Goal: Task Accomplishment & Management: Complete application form

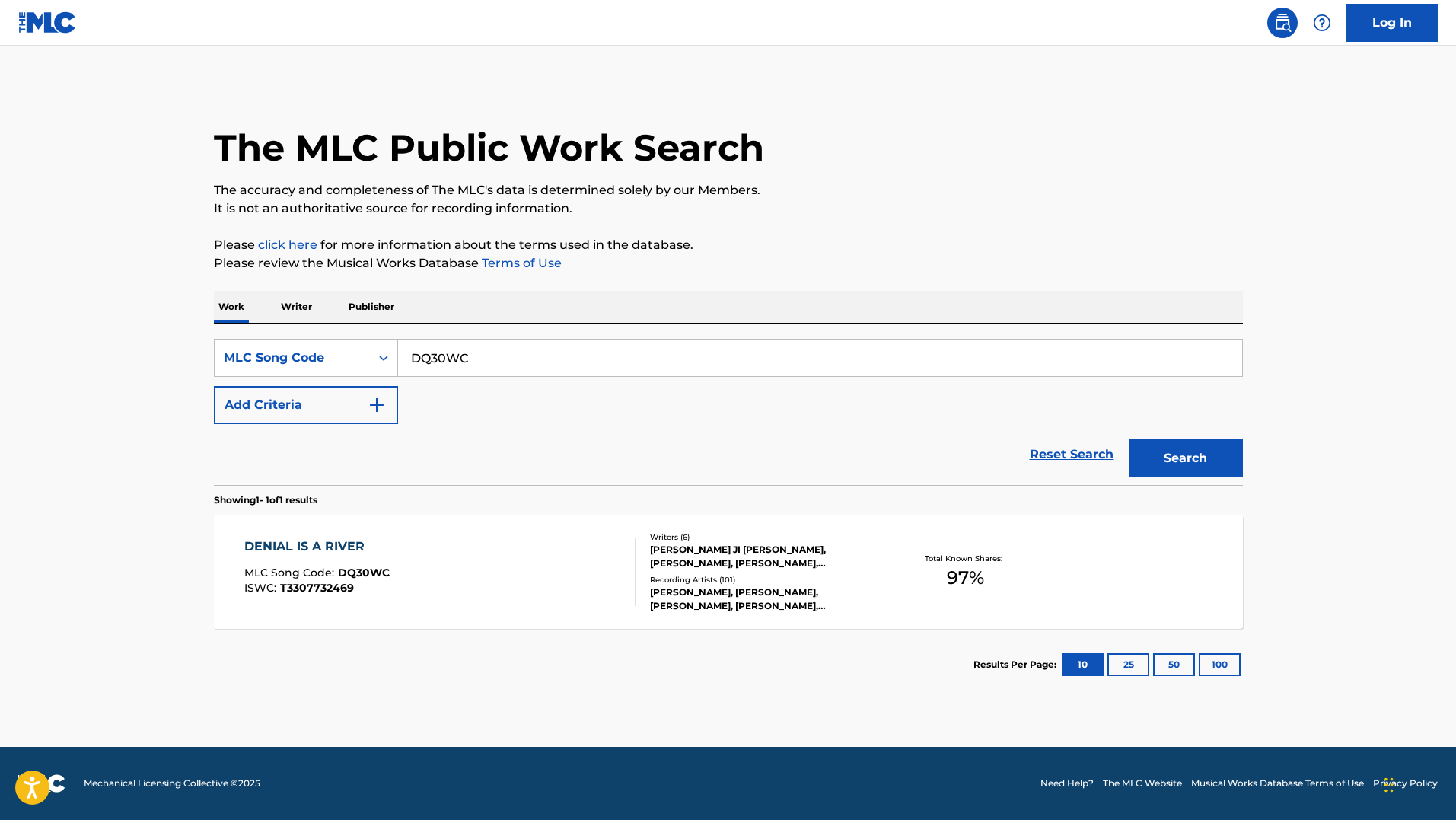
click at [456, 371] on input "DQ30WC" at bounding box center [820, 358] width 844 height 37
click at [1367, 719] on main "The MLC Public Work Search The accuracy and completeness of The MLC's data is d…" at bounding box center [728, 396] width 1456 height 701
click at [698, 740] on main "The MLC Public Work Search The accuracy and completeness of The MLC's data is d…" at bounding box center [728, 396] width 1456 height 701
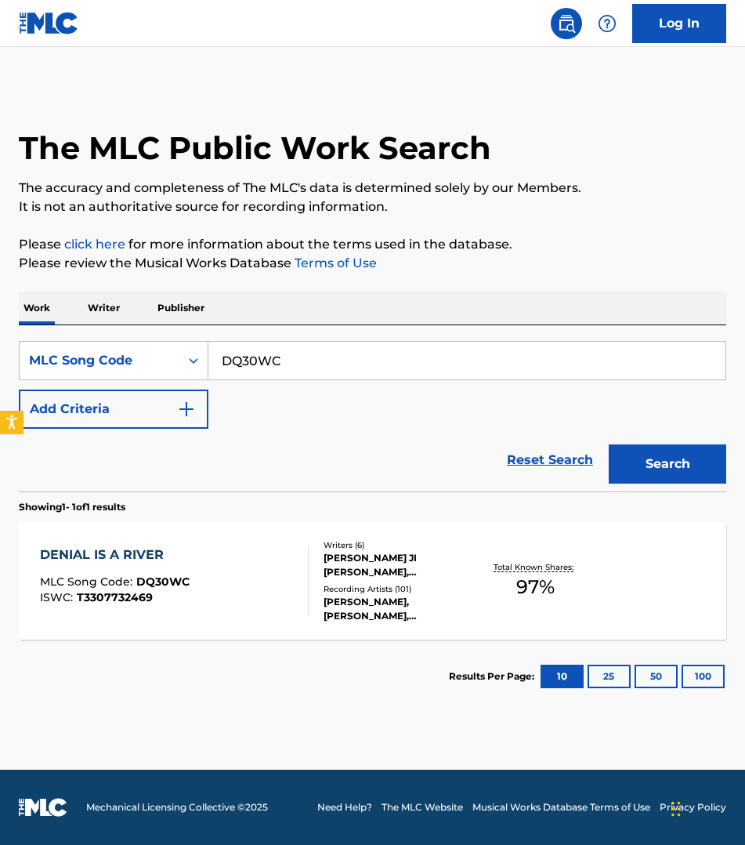
click at [320, 359] on input "DQ30WC" at bounding box center [466, 361] width 517 height 38
paste input "MV59MT"
type input "MV59MT"
click at [609, 444] on button "Search" at bounding box center [668, 463] width 118 height 39
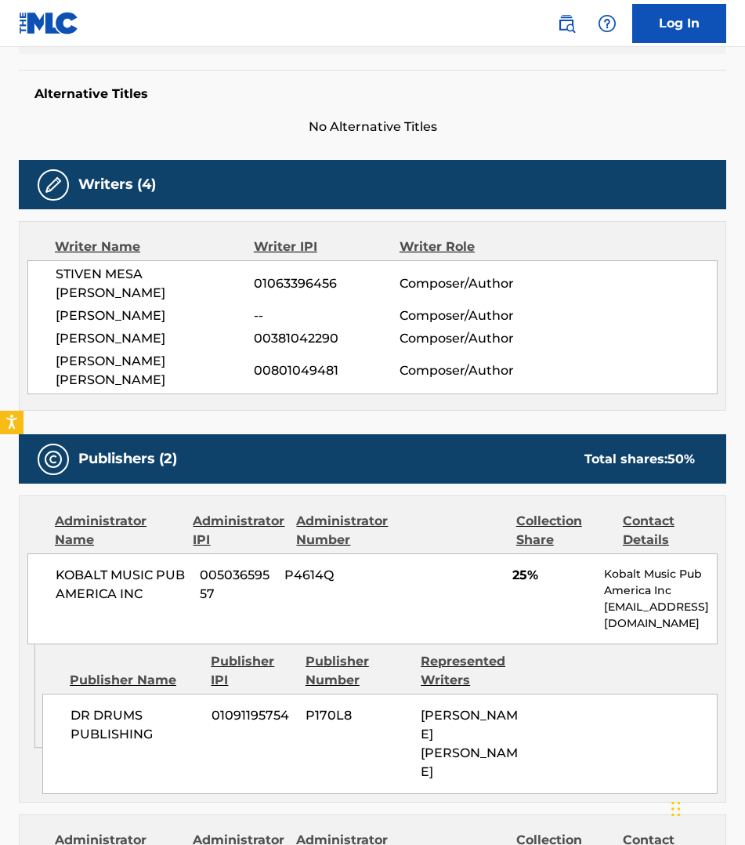
scroll to position [78, 0]
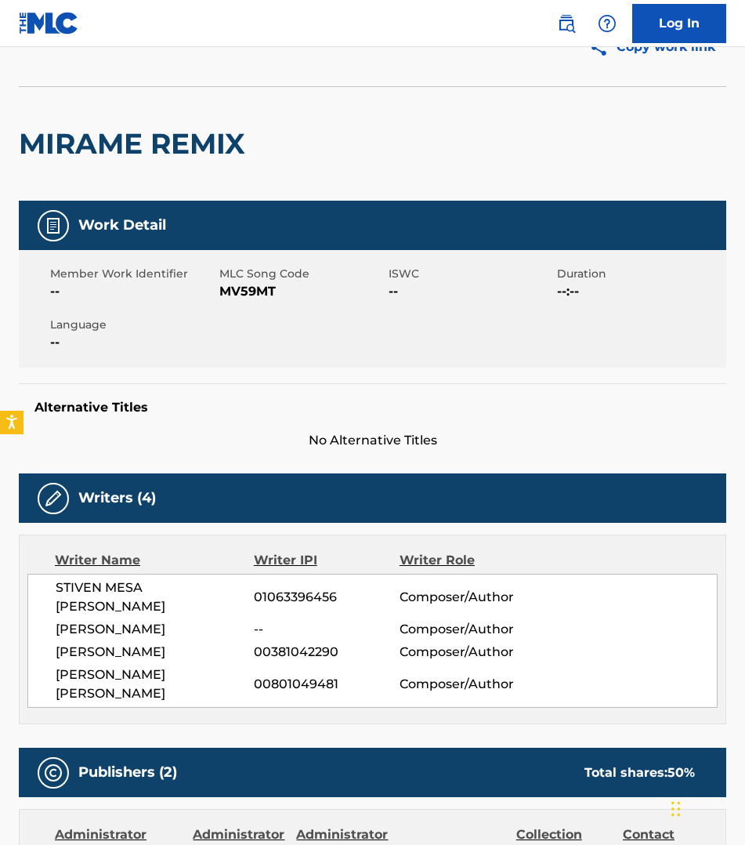
click at [687, 14] on link "Log In" at bounding box center [679, 23] width 94 height 39
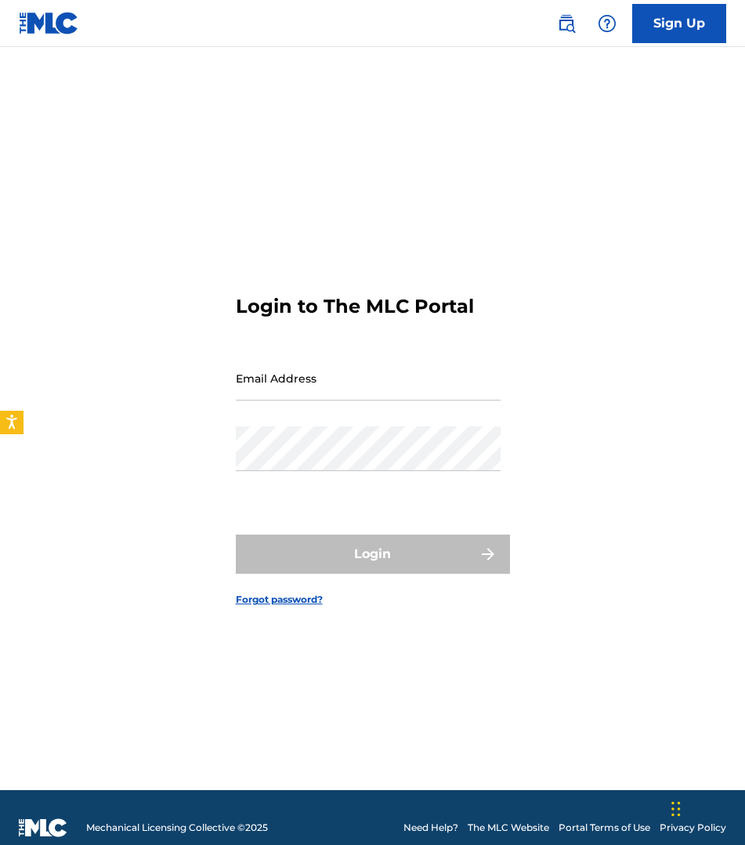
click at [377, 374] on input "Email Address" at bounding box center [368, 378] width 265 height 45
type input "zachary.culp@sonyatv.com"
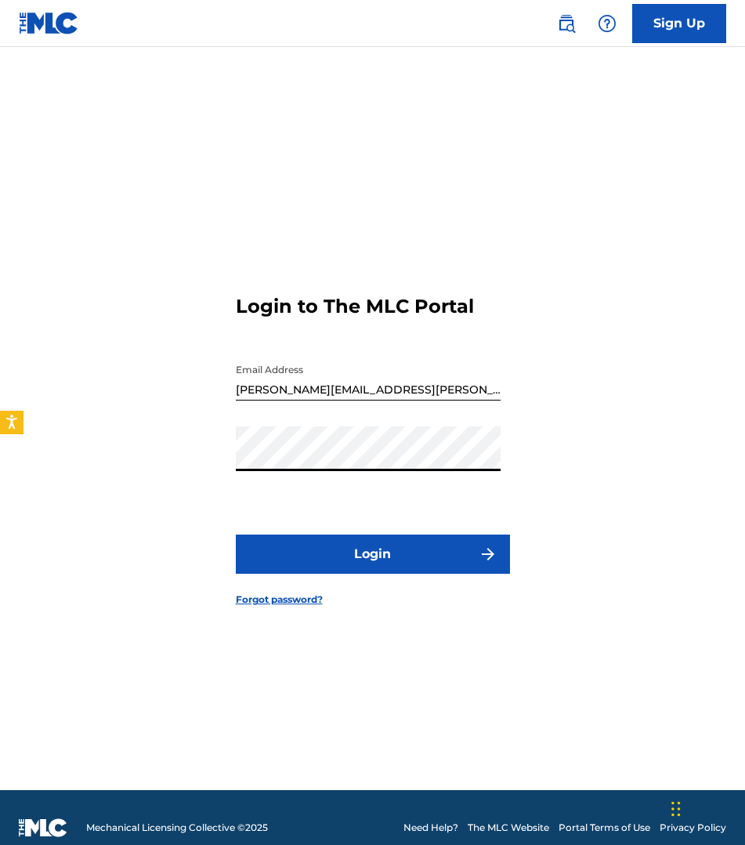
click at [236, 534] on button "Login" at bounding box center [373, 553] width 274 height 39
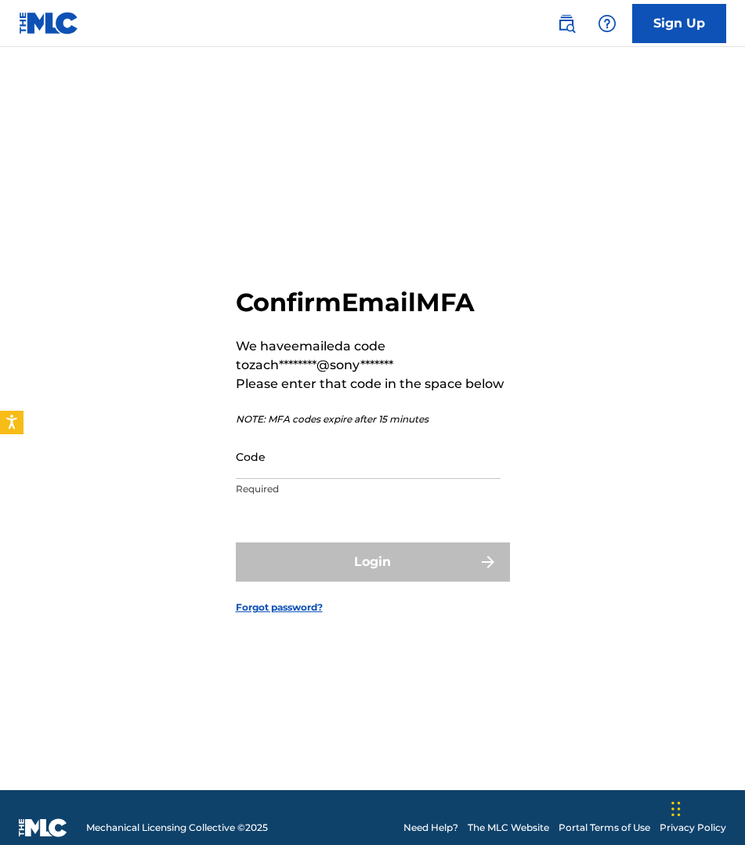
click at [242, 458] on input "Code" at bounding box center [368, 456] width 265 height 45
paste input "043324"
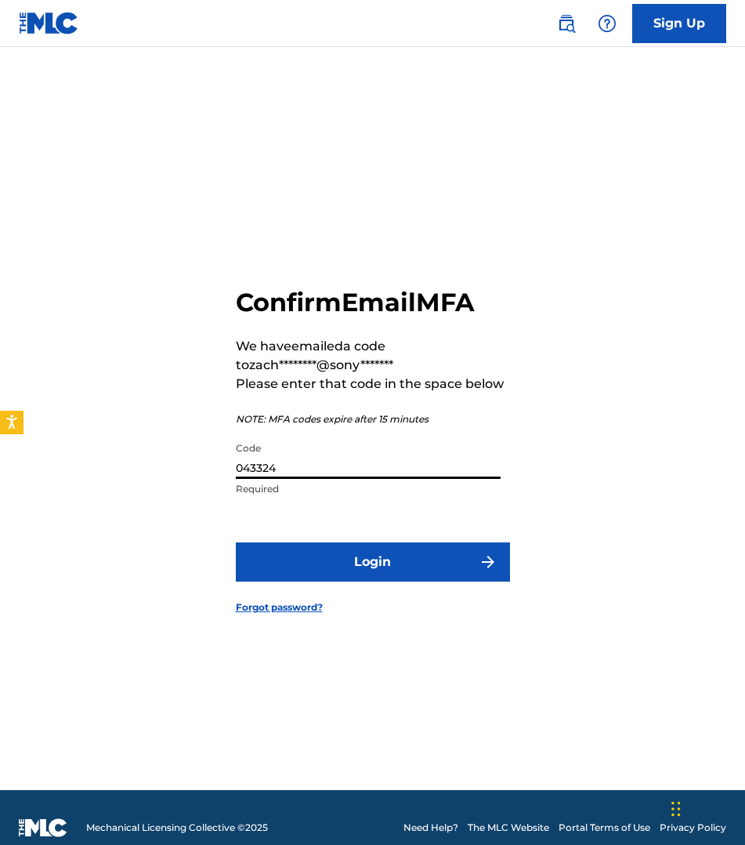
type input "043324"
click at [331, 562] on button "Login" at bounding box center [373, 561] width 274 height 39
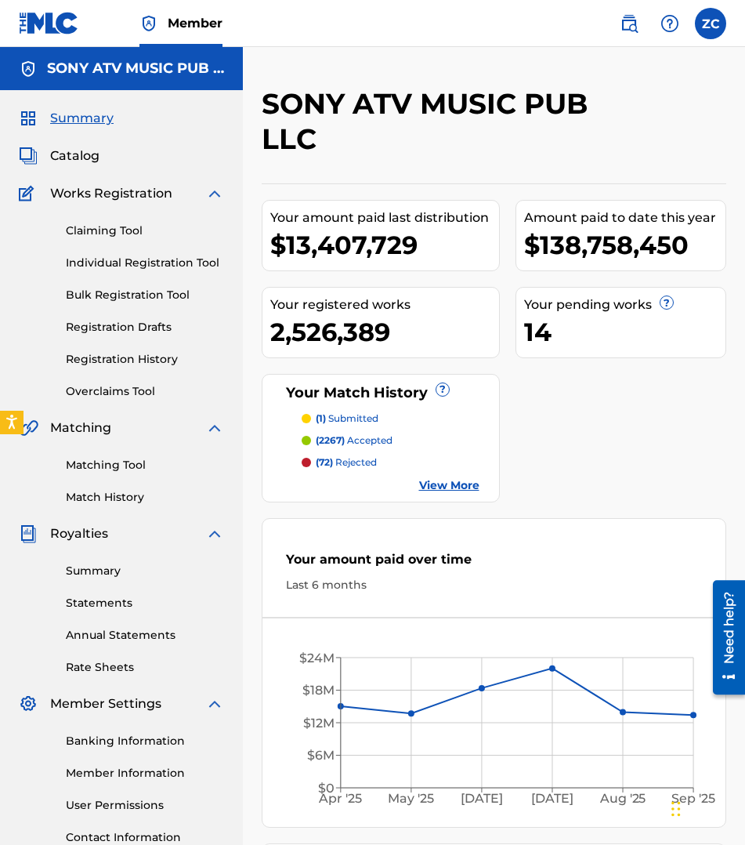
click at [93, 231] on link "Claiming Tool" at bounding box center [145, 231] width 158 height 16
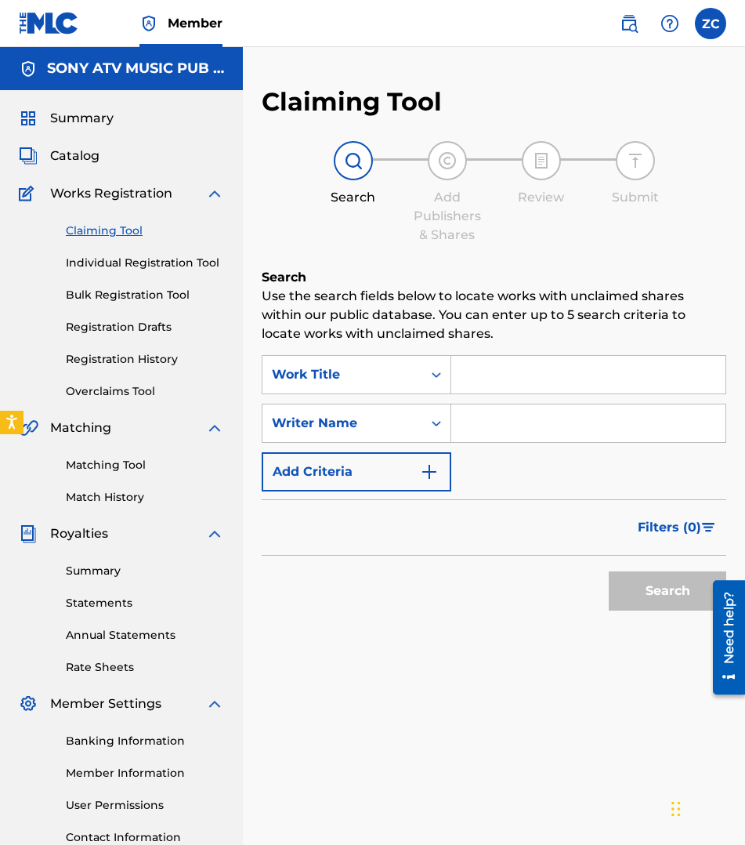
click at [5, 302] on div "Summary Catalog Works Registration Claiming Tool Individual Registration Tool B…" at bounding box center [121, 493] width 243 height 806
drag, startPoint x: 443, startPoint y: 728, endPoint x: 443, endPoint y: 712, distance: 15.7
click at [443, 726] on div "Claiming Tool Search Add Publishers & Shares Review Submit Search Use the searc…" at bounding box center [494, 491] width 502 height 810
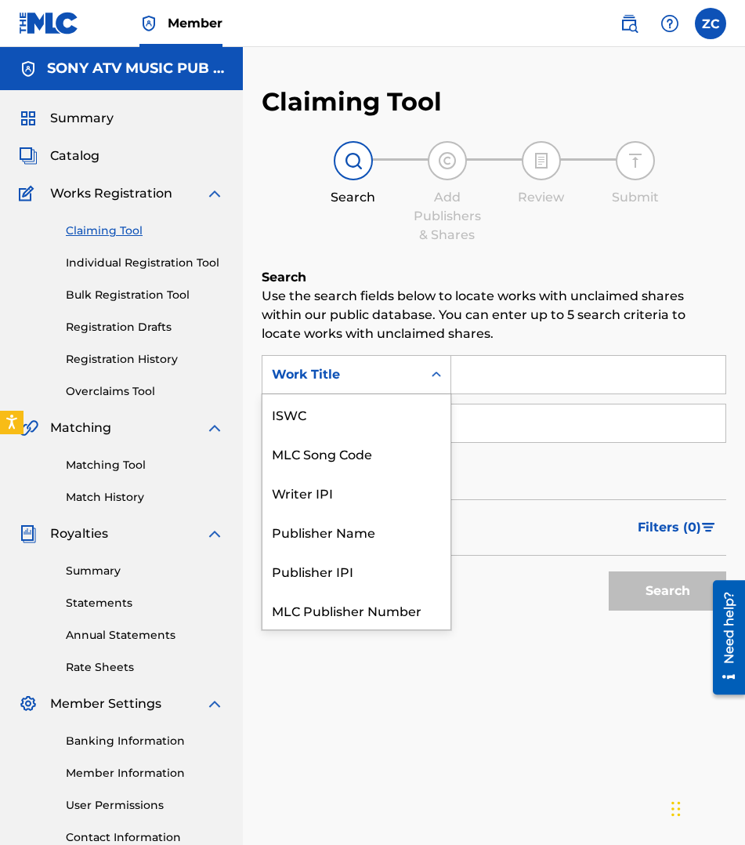
click at [383, 381] on div "Work Title" at bounding box center [342, 374] width 141 height 19
click at [554, 338] on p "Use the search fields below to locate works with unclaimed shares within our pu…" at bounding box center [494, 315] width 465 height 56
click at [411, 366] on div "Work Title" at bounding box center [342, 375] width 160 height 30
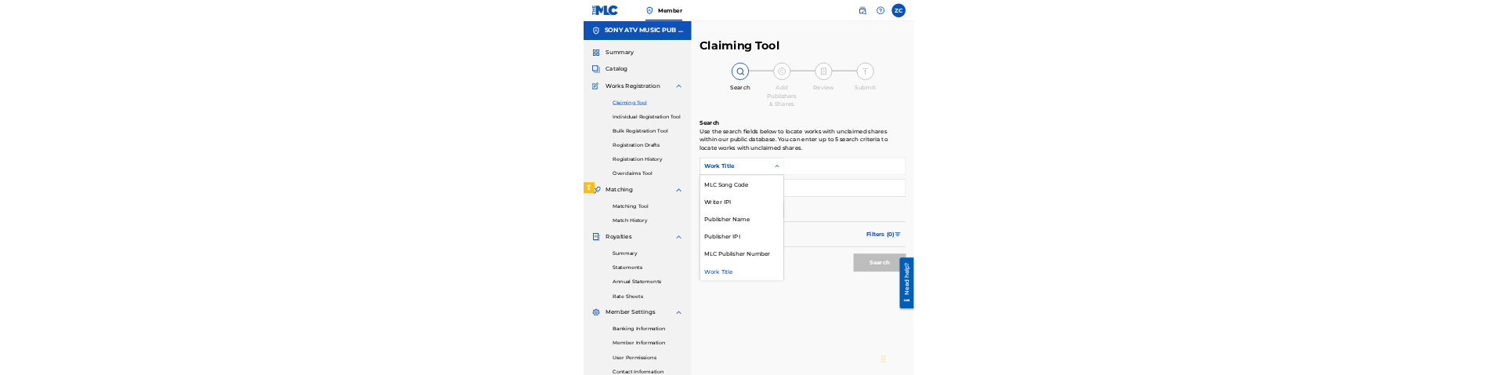
scroll to position [0, 0]
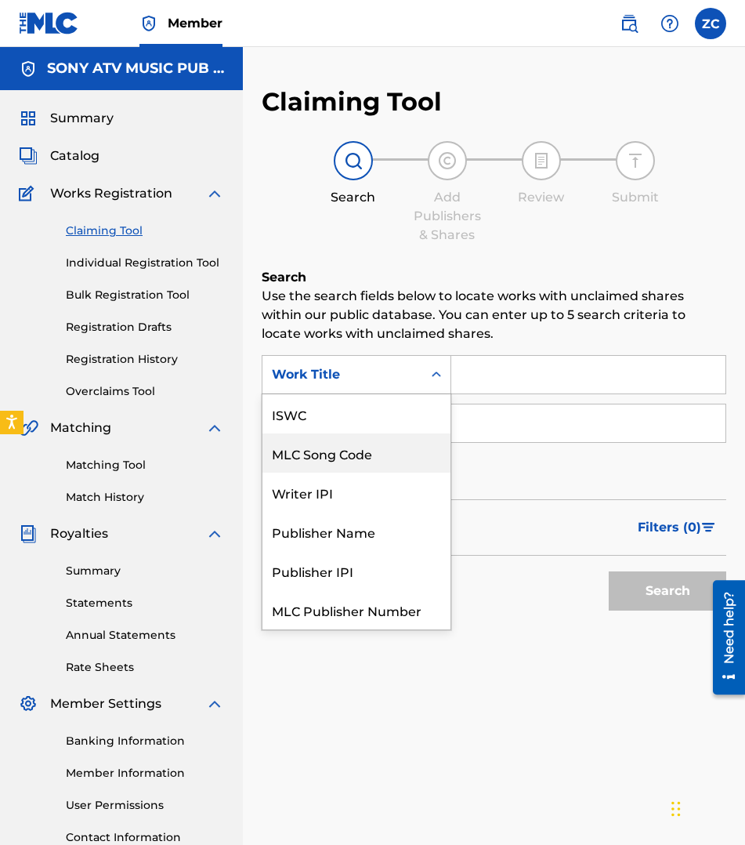
click at [349, 460] on div "MLC Song Code" at bounding box center [356, 452] width 188 height 39
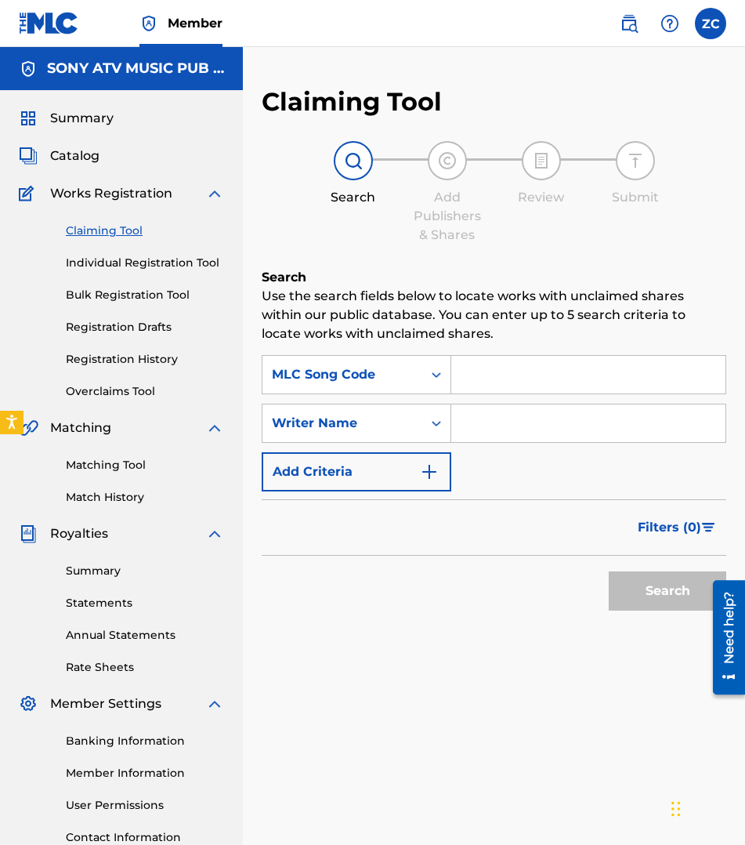
click at [519, 364] on input "Search Form" at bounding box center [588, 375] width 274 height 38
paste input "MV59MT"
type input "MV59MT"
click at [609, 571] on button "Search" at bounding box center [668, 590] width 118 height 39
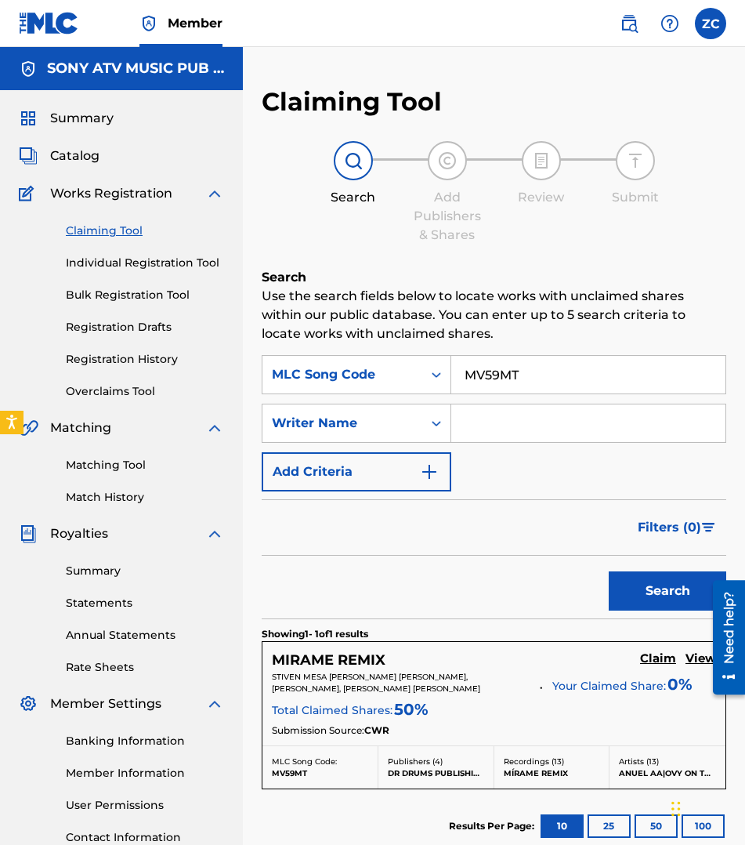
click at [661, 648] on div "MIRAME REMIX Claim View STIVEN MESA LONDONO, KEVIN CRUZ MORENO, EMMANUEL GAZMEY…" at bounding box center [493, 693] width 463 height 103
click at [669, 651] on h5 "Claim" at bounding box center [658, 658] width 36 height 15
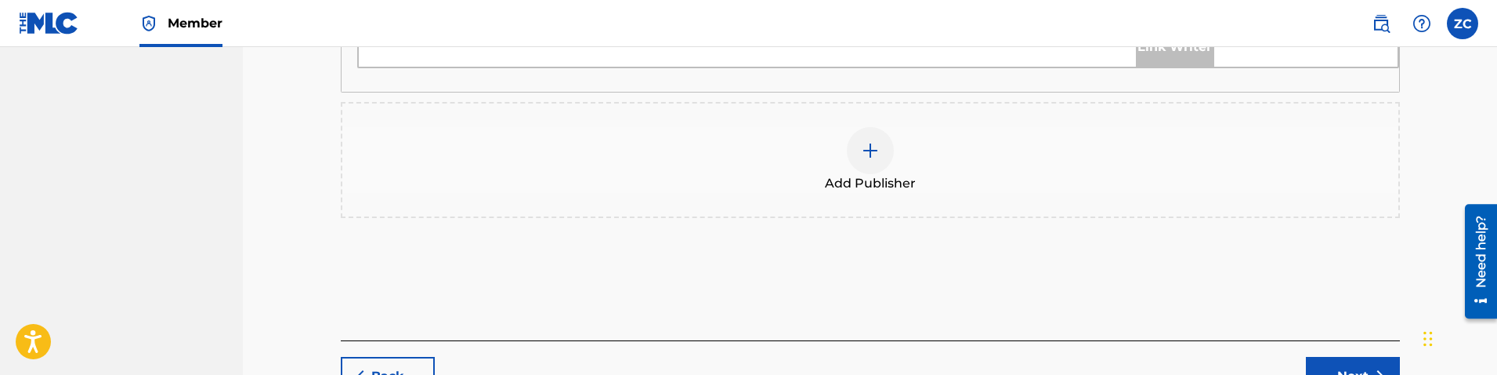
scroll to position [862, 0]
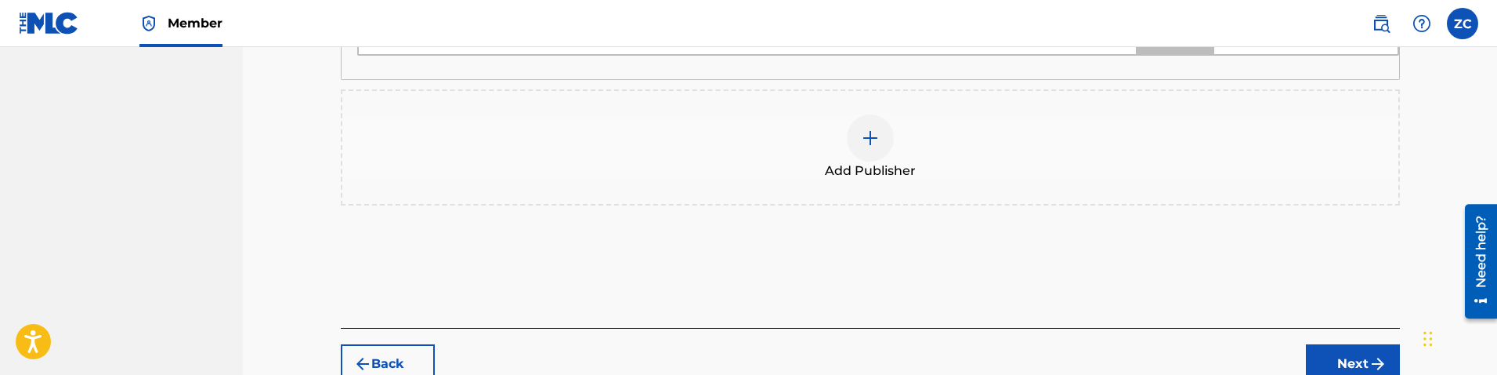
click at [869, 138] on img at bounding box center [870, 137] width 19 height 19
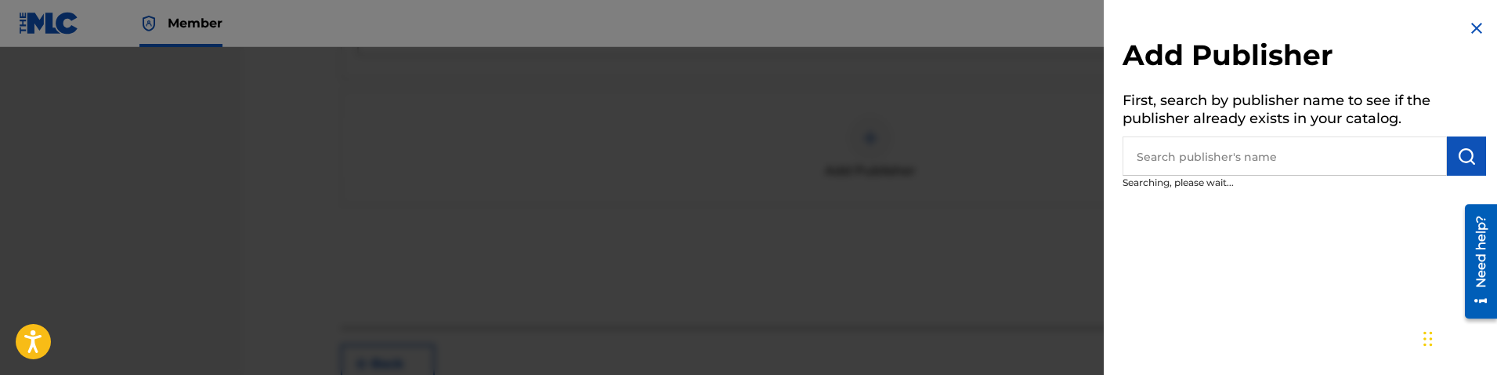
click at [1213, 154] on input "text" at bounding box center [1285, 155] width 324 height 39
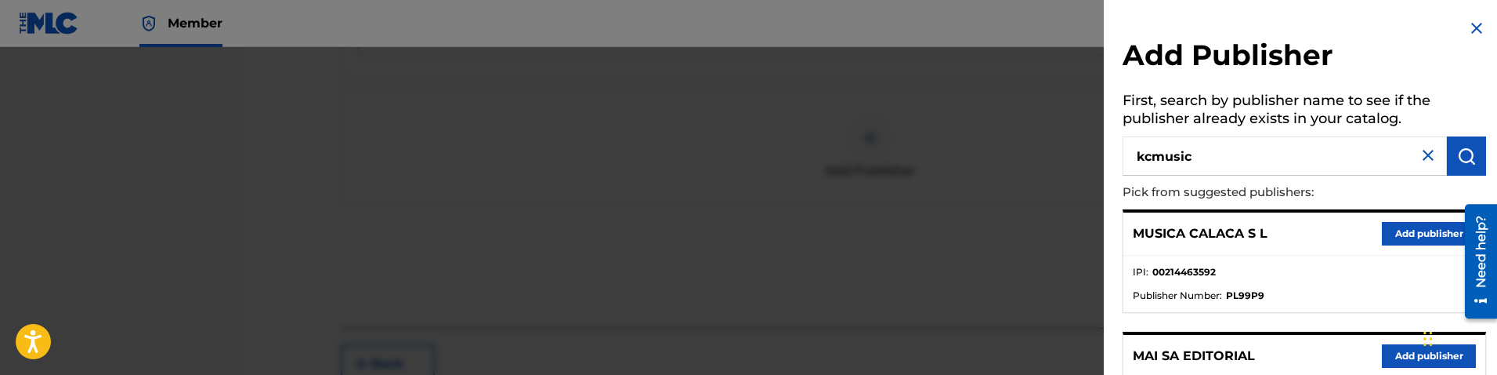
type input "kcmusic"
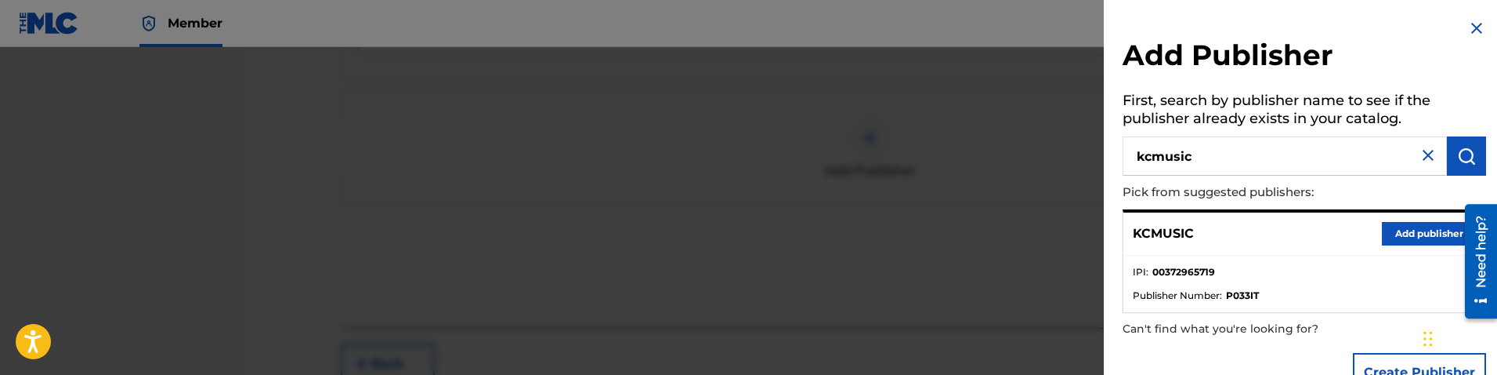
click at [1435, 233] on button "Add publisher" at bounding box center [1429, 234] width 94 height 24
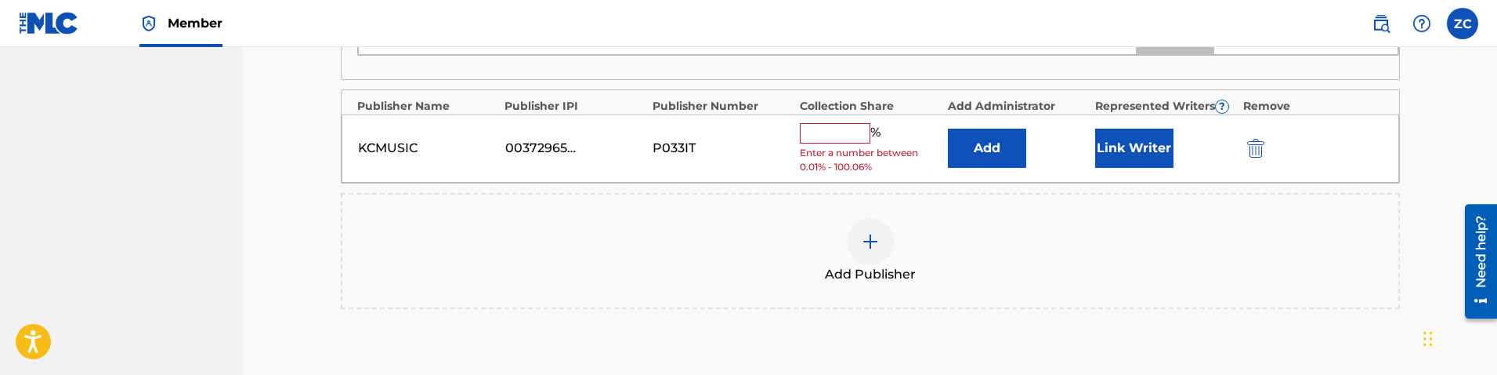
click at [968, 140] on button "Add" at bounding box center [987, 147] width 78 height 39
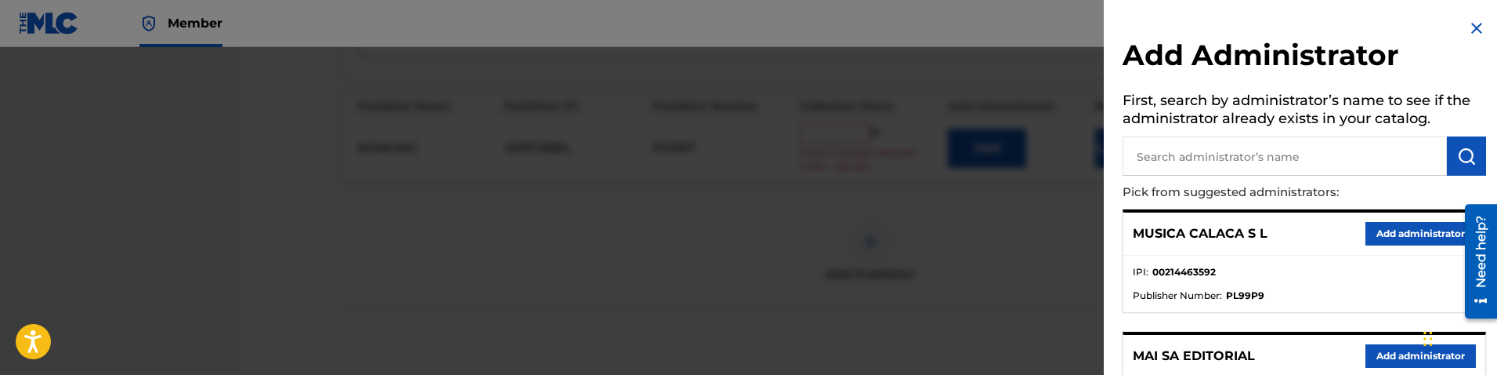
click at [1277, 161] on input "text" at bounding box center [1285, 155] width 324 height 39
type input "sony/atv accorde"
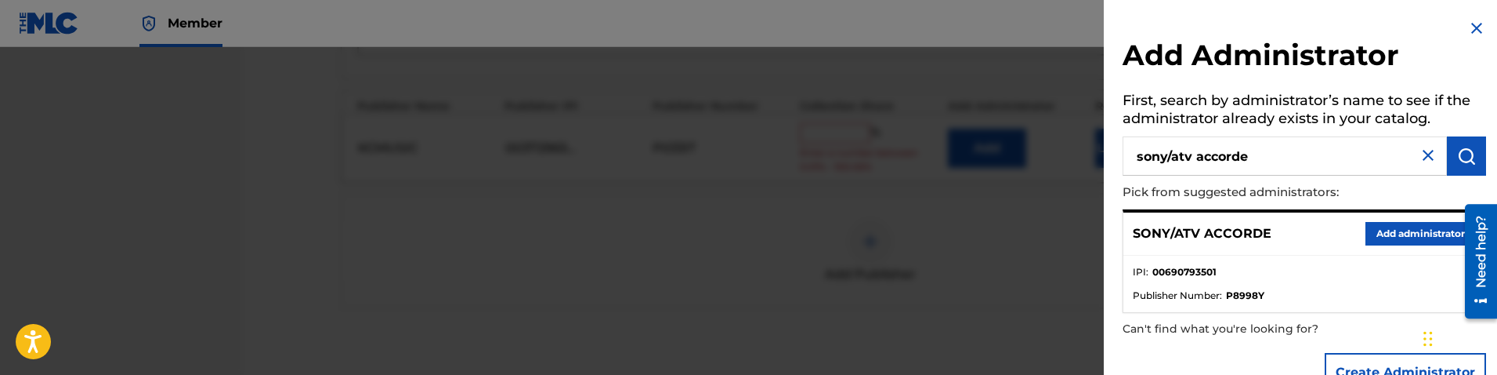
click at [1381, 236] on button "Add administrator" at bounding box center [1421, 234] width 110 height 24
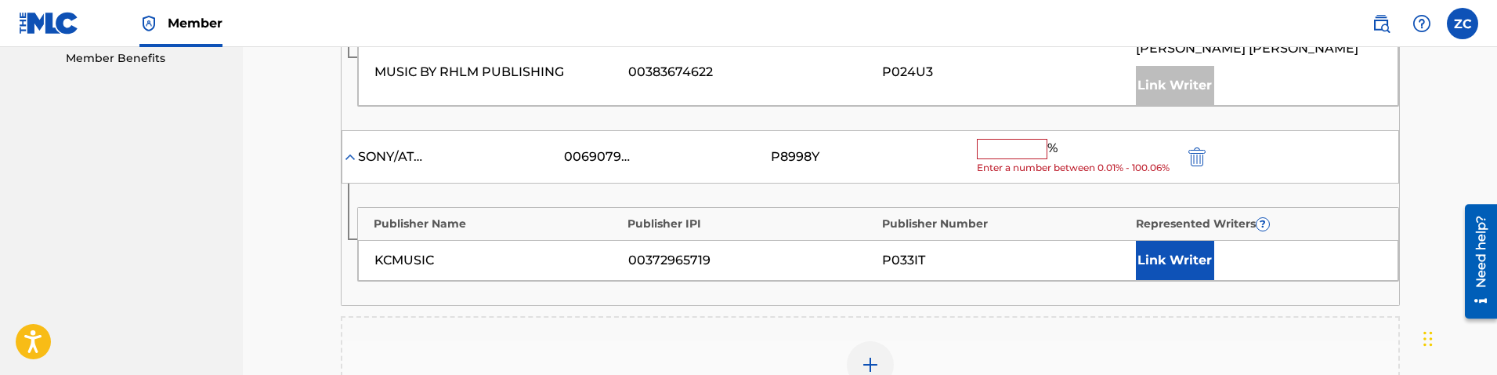
scroll to position [783, 0]
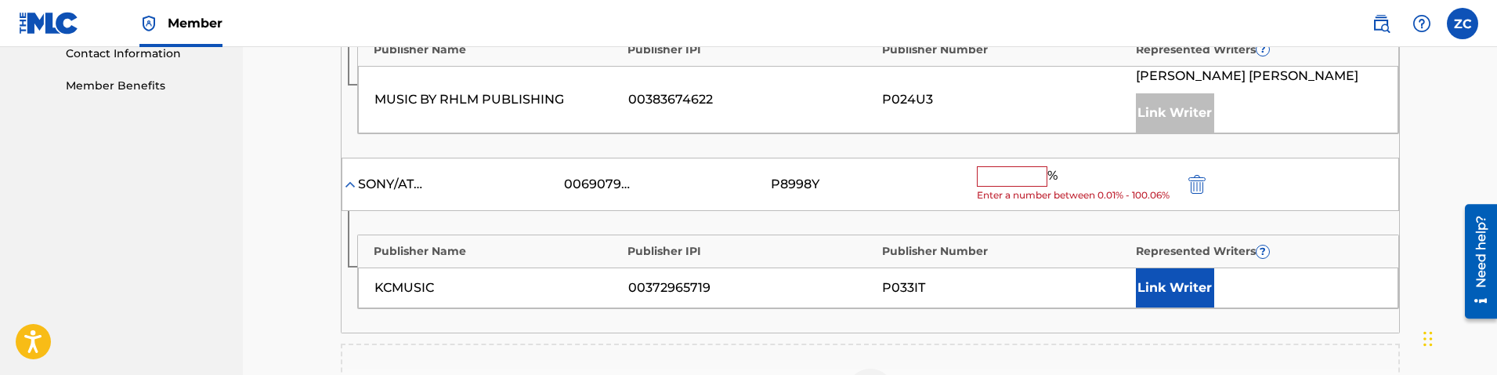
click at [1008, 183] on input "text" at bounding box center [1012, 176] width 71 height 20
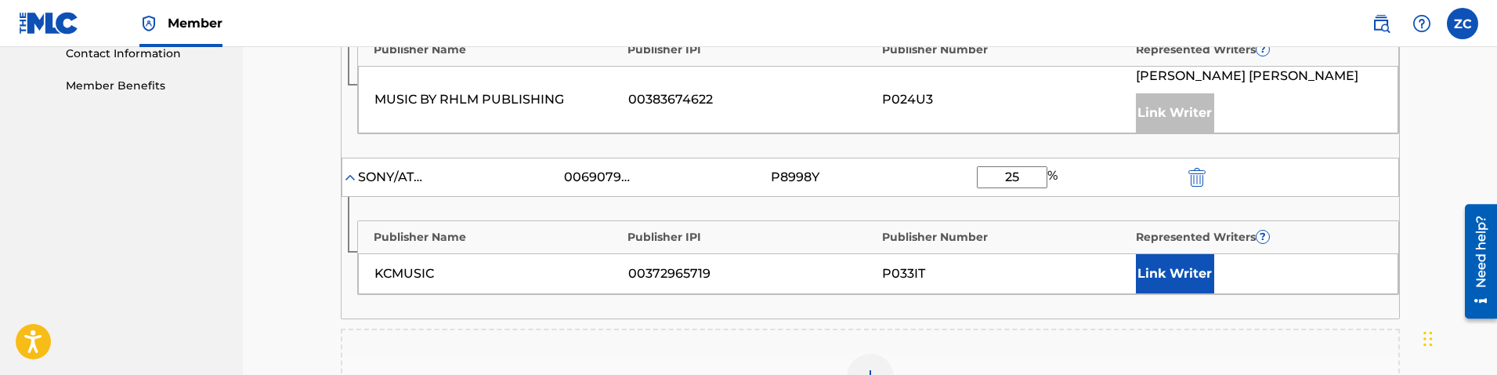
type input "25"
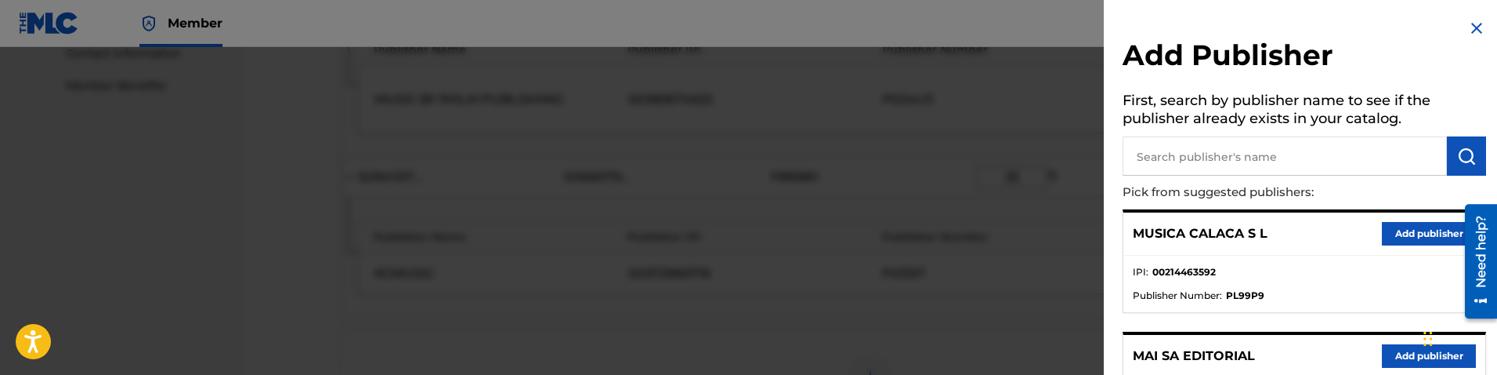
click at [1469, 26] on img at bounding box center [1476, 28] width 19 height 19
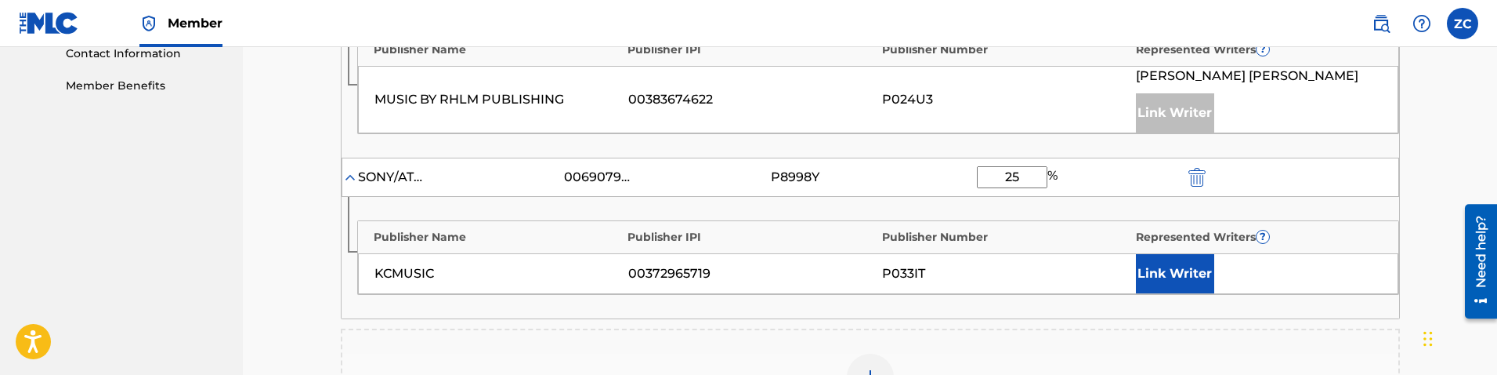
click at [1180, 272] on button "Link Writer" at bounding box center [1175, 273] width 78 height 39
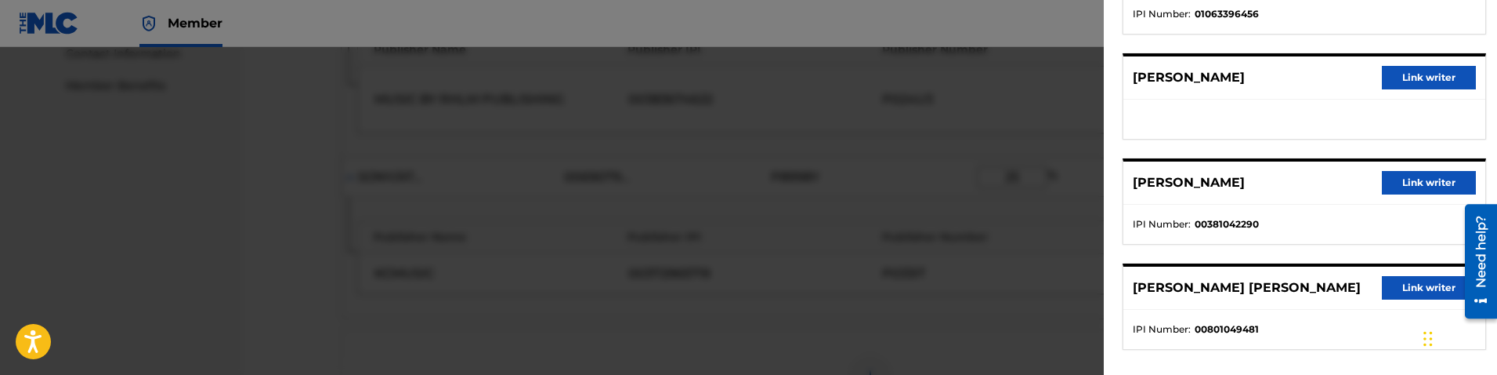
scroll to position [208, 0]
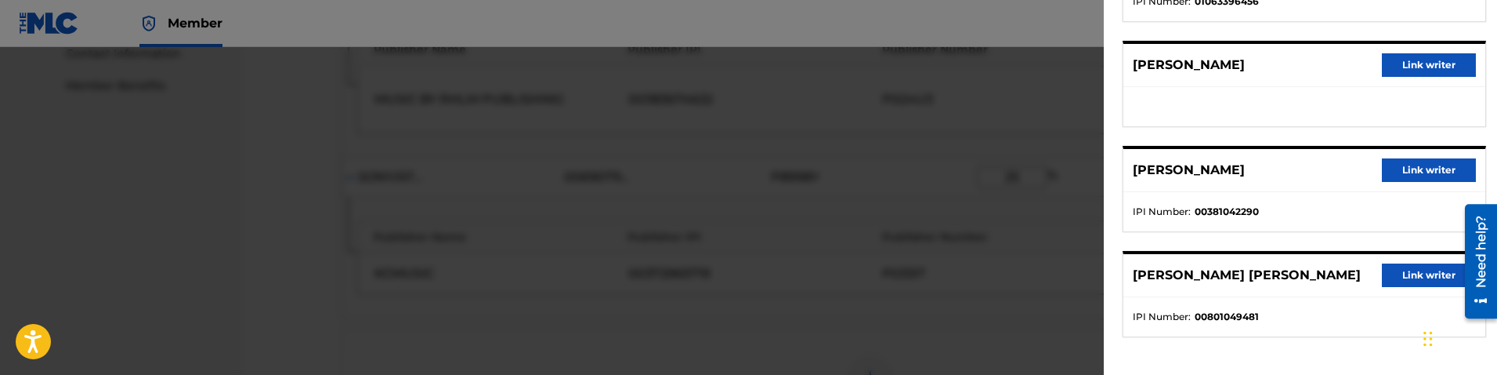
click at [1413, 69] on button "Link writer" at bounding box center [1429, 65] width 94 height 24
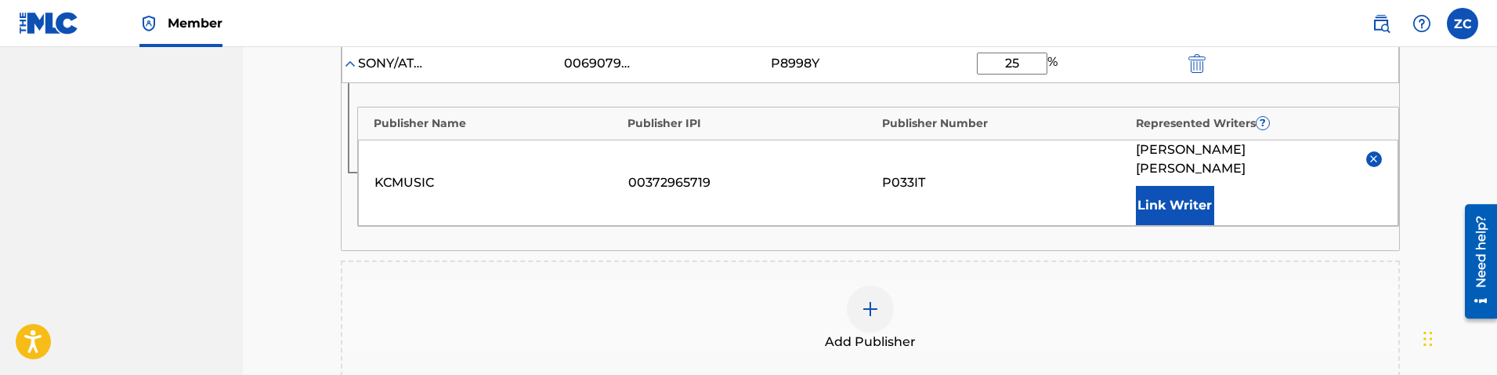
scroll to position [940, 0]
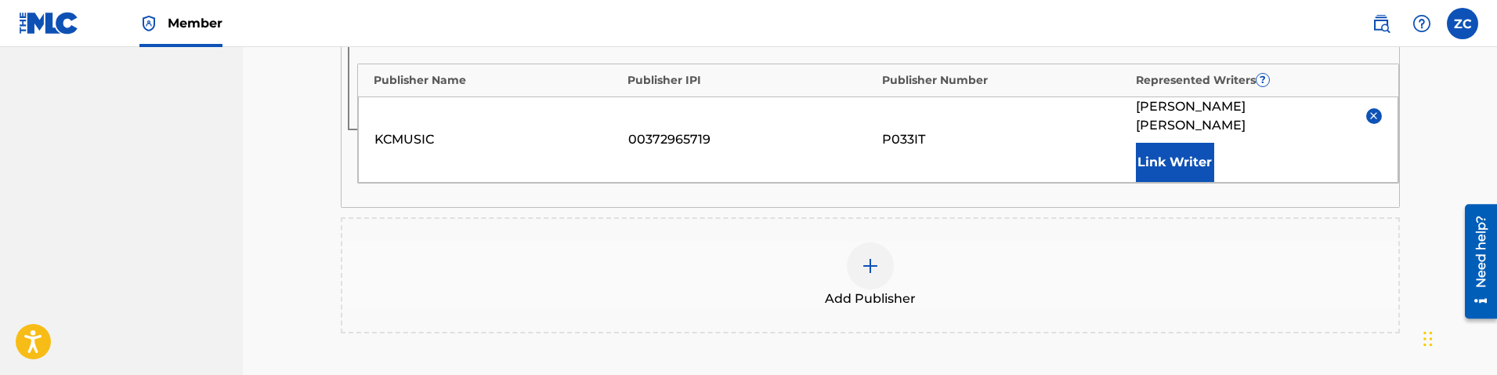
click at [878, 259] on div at bounding box center [870, 265] width 47 height 47
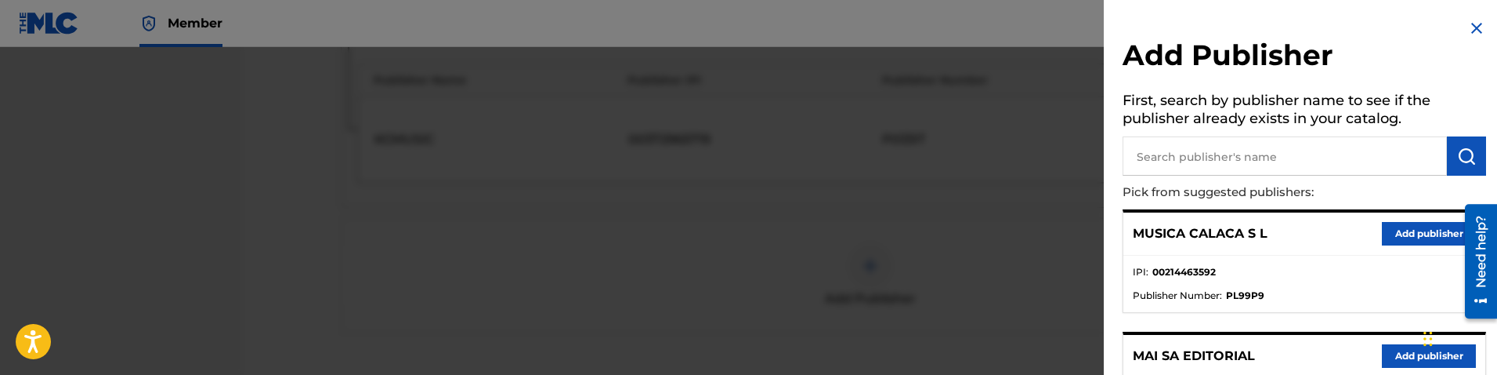
click at [1239, 150] on input "text" at bounding box center [1285, 155] width 324 height 39
type input "glmp cigol"
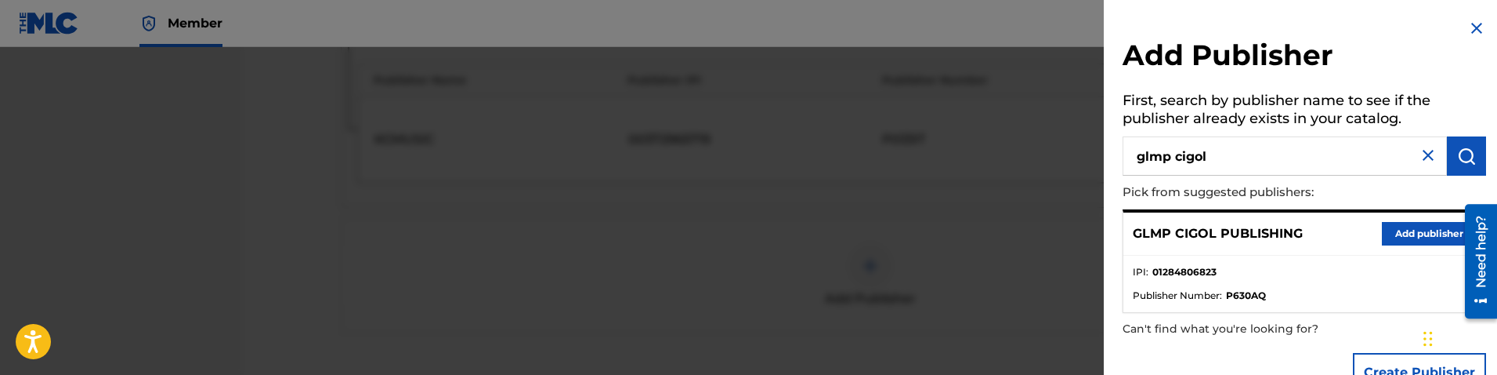
click at [1397, 230] on button "Add publisher" at bounding box center [1429, 234] width 94 height 24
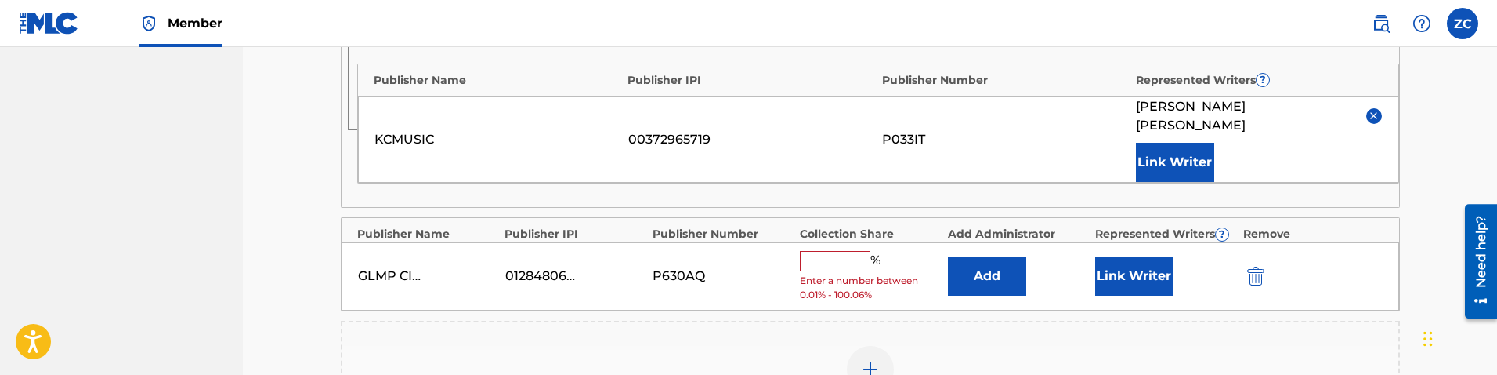
click at [965, 256] on button "Add" at bounding box center [987, 275] width 78 height 39
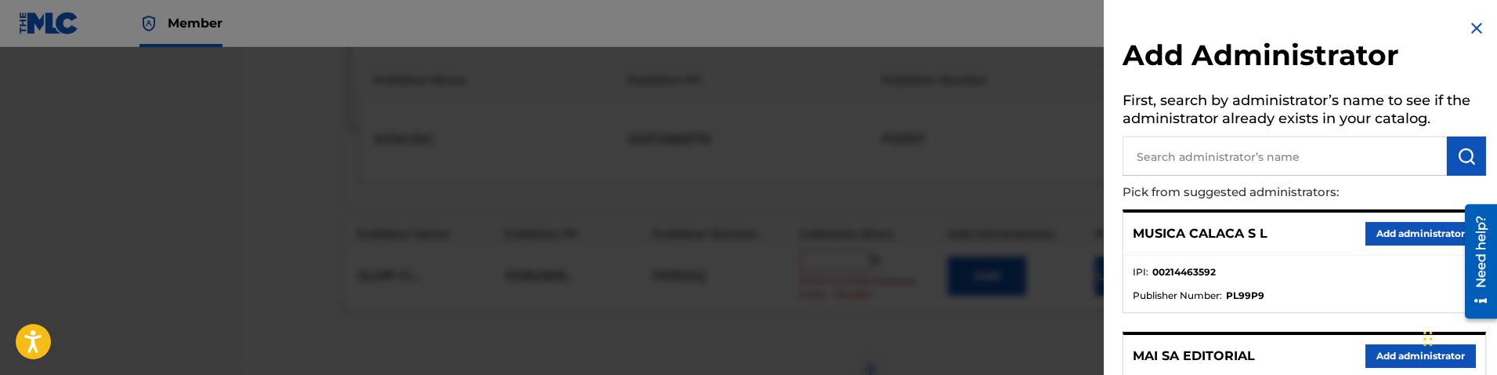
click at [1212, 154] on input "text" at bounding box center [1285, 155] width 324 height 39
type input "sony/atv latin music"
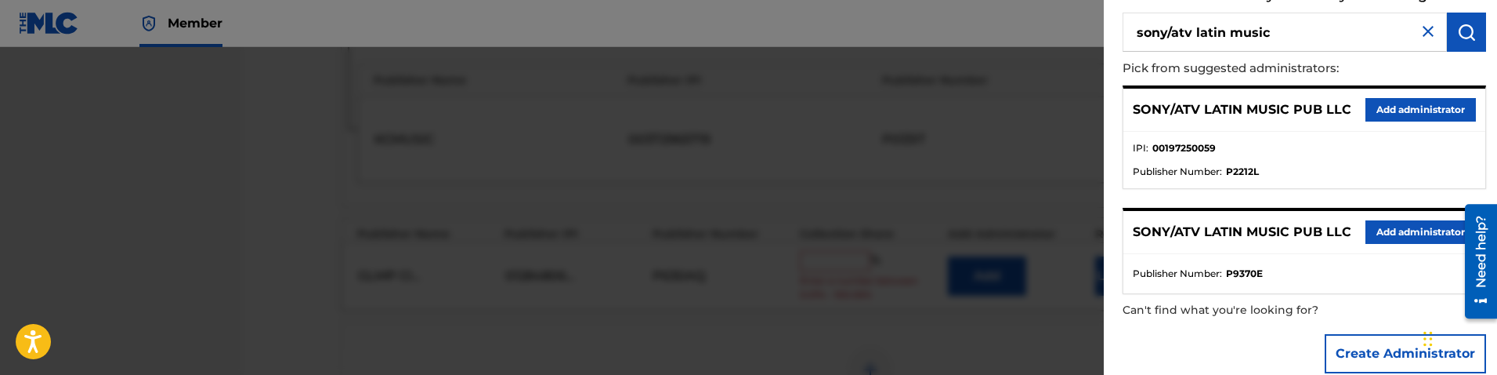
scroll to position [149, 0]
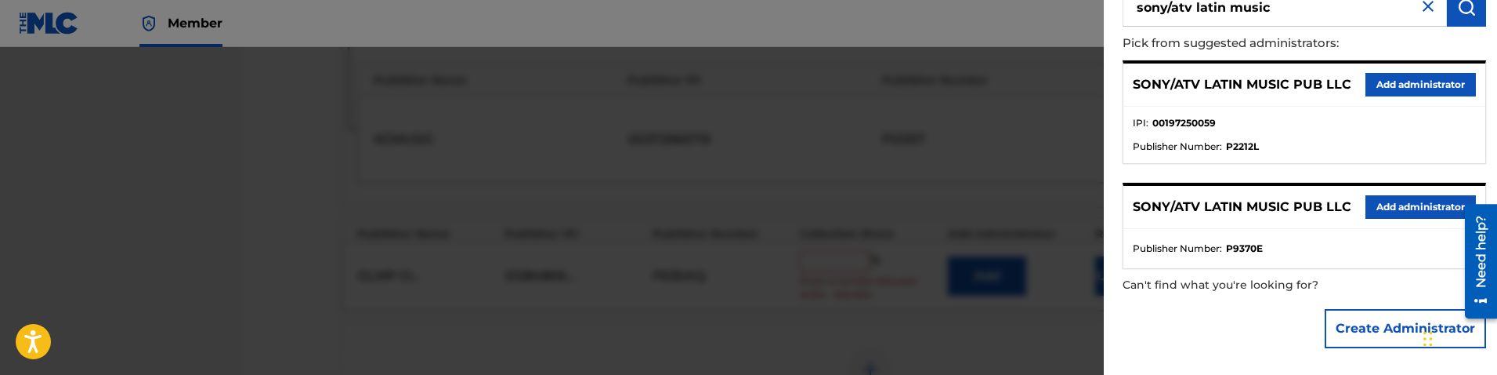
click at [1381, 85] on button "Add administrator" at bounding box center [1421, 85] width 110 height 24
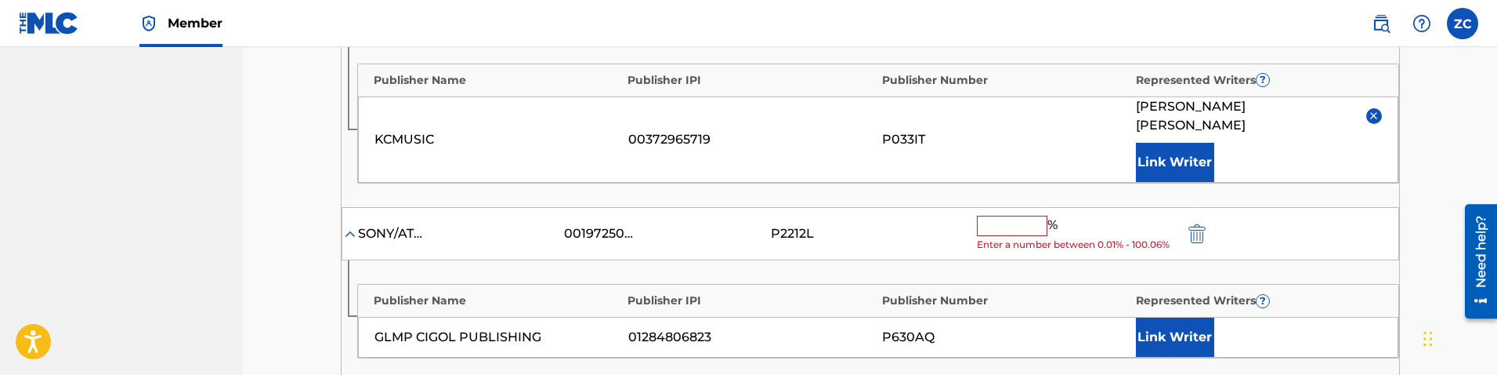
click at [1012, 215] on input "text" at bounding box center [1012, 225] width 71 height 20
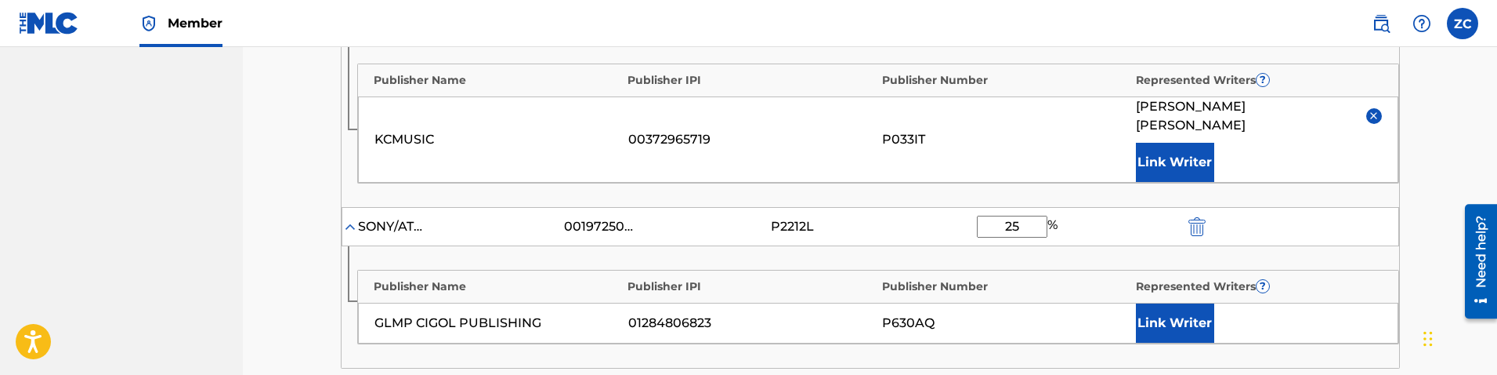
type input "25"
click at [1179, 306] on button "Link Writer" at bounding box center [1175, 322] width 78 height 39
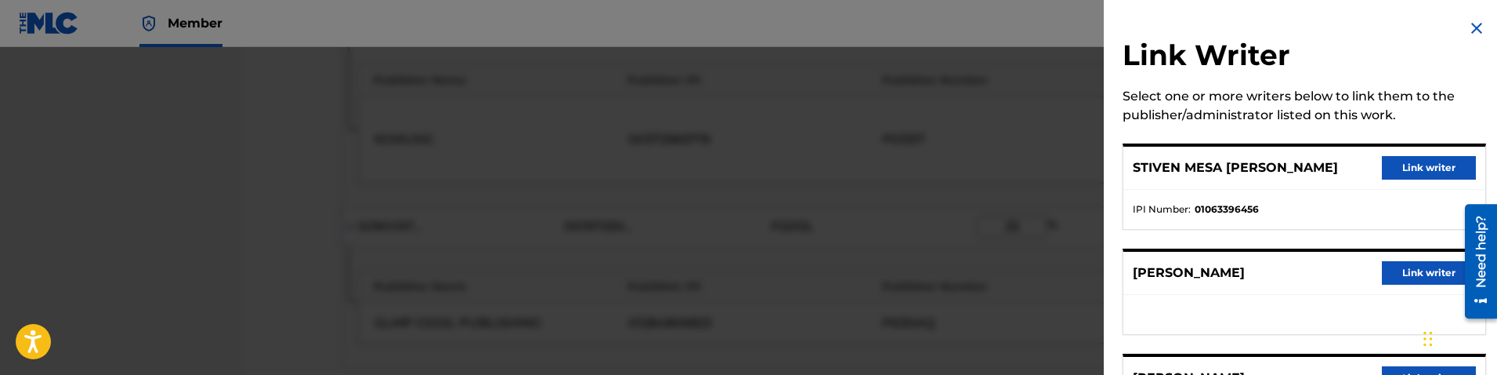
click at [1402, 161] on button "Link writer" at bounding box center [1429, 168] width 94 height 24
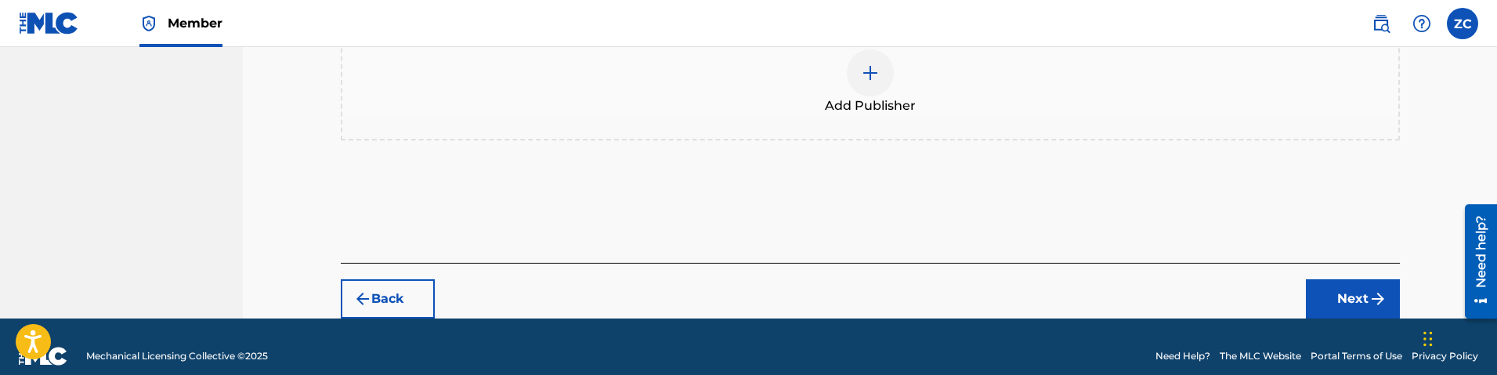
click at [1381, 289] on button "Next" at bounding box center [1353, 298] width 94 height 39
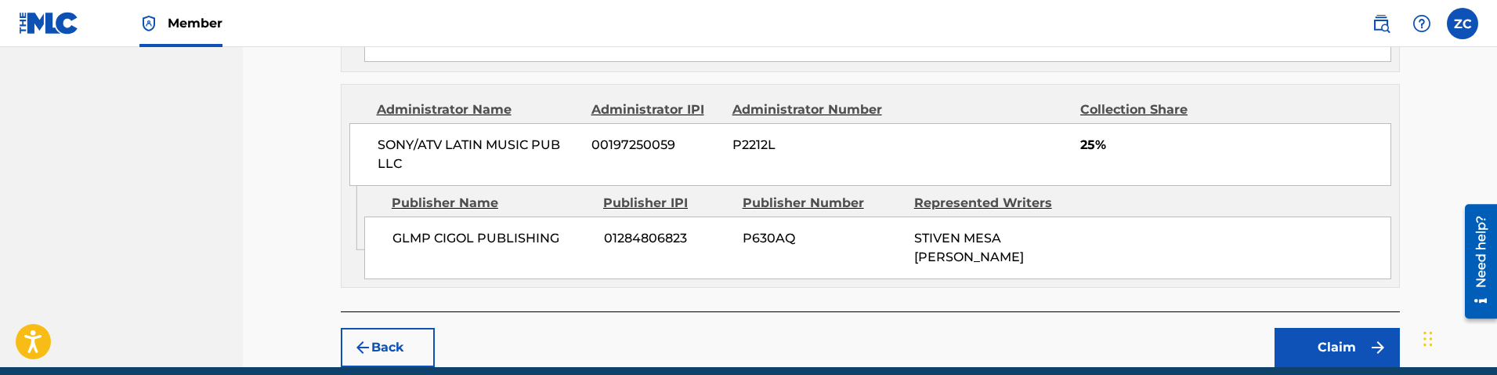
scroll to position [1328, 0]
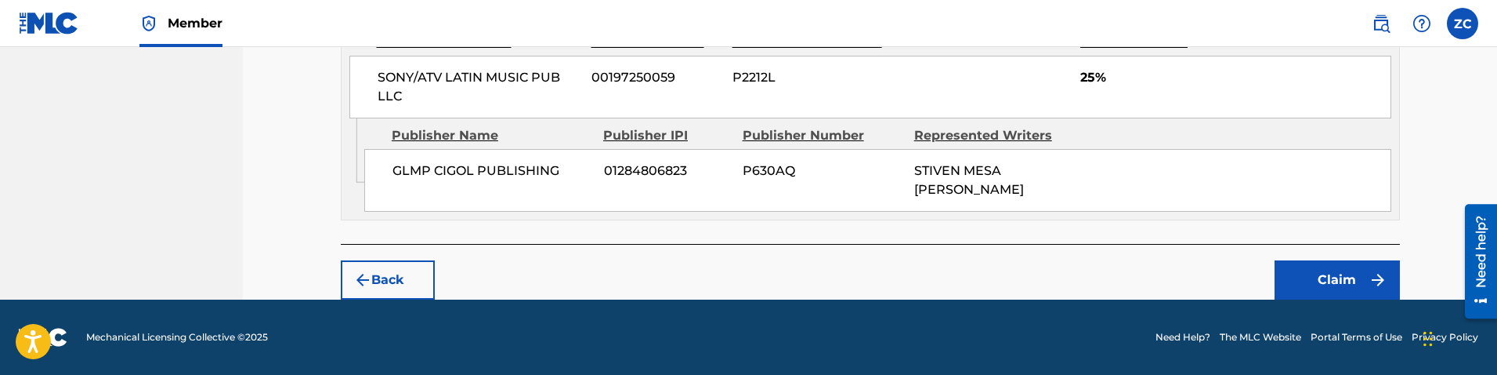
click at [1334, 282] on button "Claim" at bounding box center [1337, 279] width 125 height 39
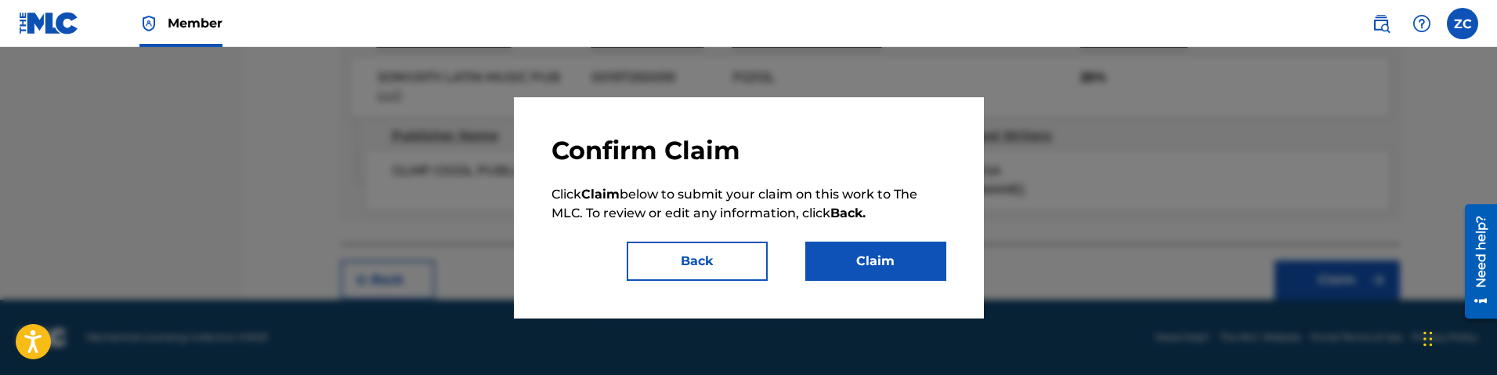
click at [912, 267] on button "Claim" at bounding box center [875, 260] width 141 height 39
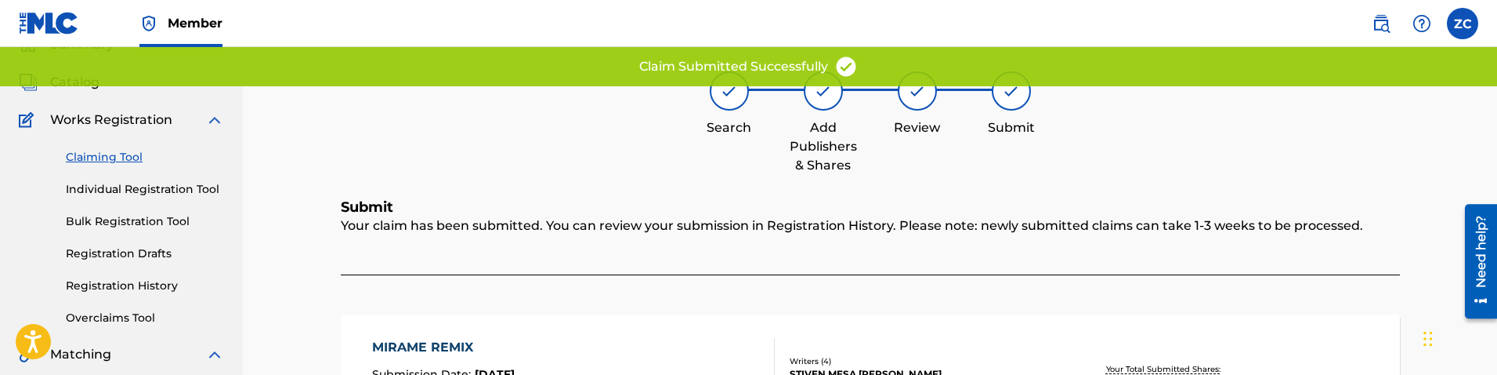
scroll to position [0, 0]
